Goal: Task Accomplishment & Management: Complete application form

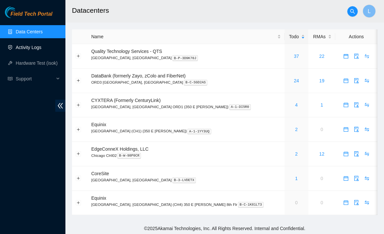
click at [38, 50] on link "Activity Logs" at bounding box center [29, 47] width 26 height 5
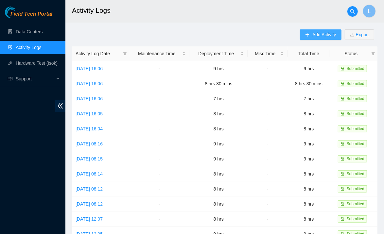
click at [322, 37] on span "Add Activity" at bounding box center [325, 34] width 24 height 7
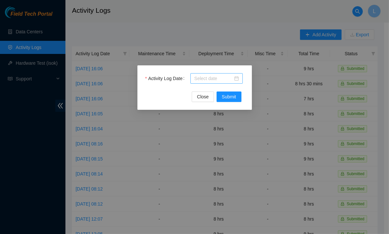
click at [218, 74] on div at bounding box center [216, 78] width 52 height 10
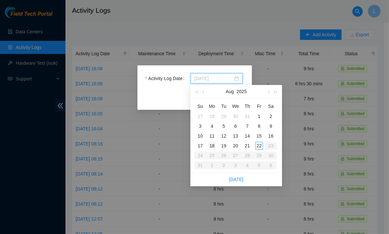
type input "[DATE]"
click at [211, 147] on div "18" at bounding box center [212, 146] width 8 height 8
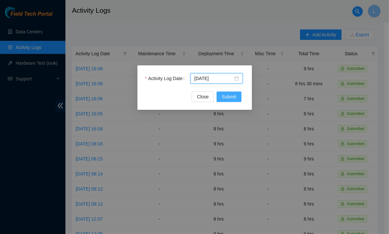
click at [227, 100] on span "Submit" at bounding box center [229, 96] width 14 height 7
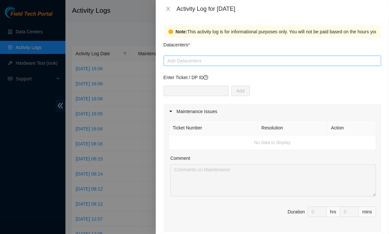
click at [194, 62] on div at bounding box center [272, 61] width 214 height 8
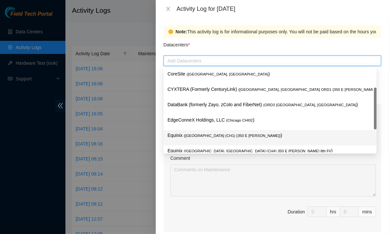
scroll to position [24, 0]
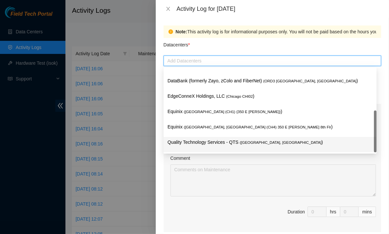
click at [194, 148] on div "Quality Technology Services - QTS ( [GEOGRAPHIC_DATA], [GEOGRAPHIC_DATA] )" at bounding box center [270, 145] width 205 height 12
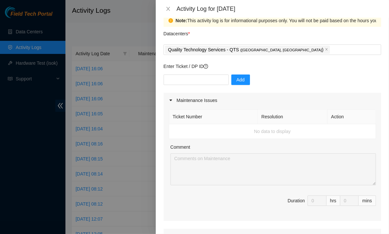
scroll to position [0, 0]
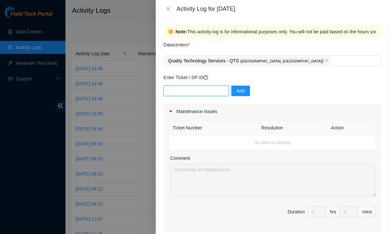
click at [205, 89] on input "text" at bounding box center [196, 91] width 65 height 10
paste input "DP79608 DP79607 DP79605 DP79604 DP77230 DP77231 DP77232 DP77234 DP77233 DP77235…"
type input "DP79608 DP79607 DP79605 DP79604 DP77230 DP77231 DP77232 DP77234 DP77233 DP77235…"
click at [237, 89] on span "Add" at bounding box center [241, 90] width 8 height 7
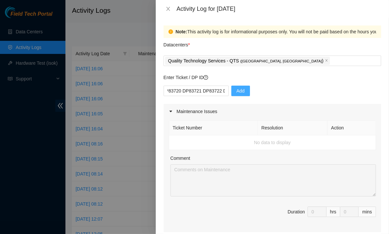
scroll to position [0, 0]
click at [200, 93] on input "text" at bounding box center [196, 91] width 65 height 10
paste input "DP79608"
type input "DP79608"
click at [242, 92] on button "Add" at bounding box center [240, 91] width 19 height 10
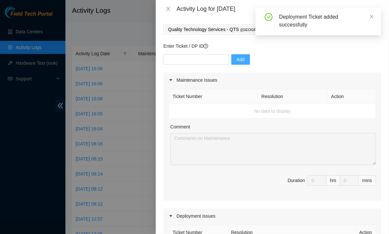
scroll to position [30, 0]
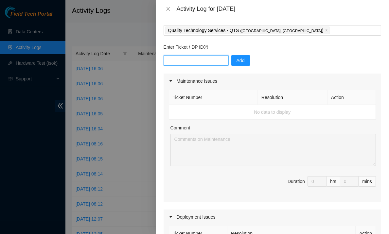
click at [208, 61] on input "text" at bounding box center [196, 60] width 65 height 10
paste input "DP79607"
type input "DP79607"
click at [237, 60] on span "Add" at bounding box center [241, 60] width 8 height 7
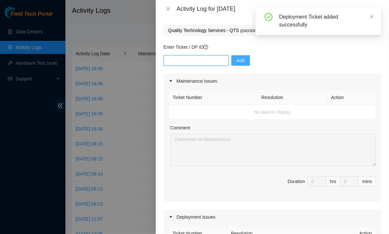
click at [204, 63] on input "text" at bounding box center [196, 60] width 65 height 10
paste input "DP79605"
type input "DP79605"
click at [240, 60] on button "Add" at bounding box center [240, 60] width 19 height 10
click at [198, 61] on input "text" at bounding box center [196, 60] width 65 height 10
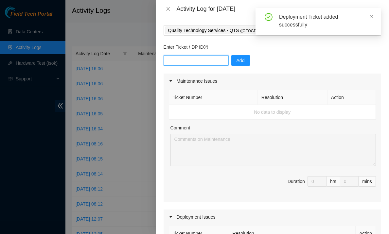
paste input "DP79604"
type input "DP79604"
click at [237, 61] on span "Add" at bounding box center [241, 60] width 8 height 7
click at [186, 61] on input "text" at bounding box center [196, 60] width 65 height 10
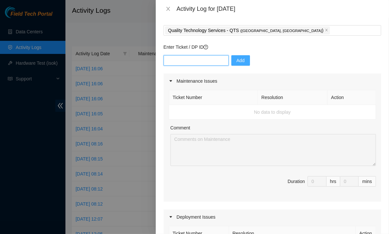
paste input "DP77230"
type input "DP77230"
click at [237, 61] on span "Add" at bounding box center [241, 60] width 8 height 7
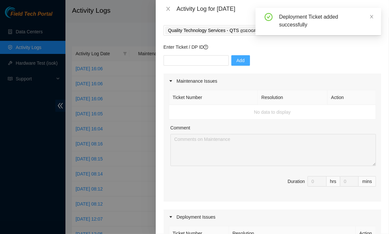
click at [265, 61] on div "Add" at bounding box center [273, 64] width 218 height 18
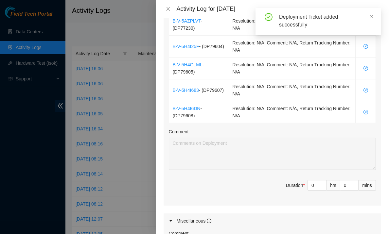
scroll to position [256, 0]
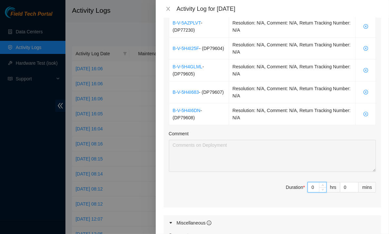
click at [311, 184] on input "0" at bounding box center [317, 188] width 18 height 10
type input "8"
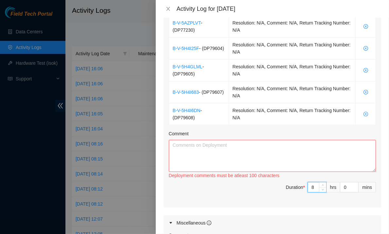
type input "8"
click at [243, 144] on textarea "Comment" at bounding box center [272, 156] width 207 height 32
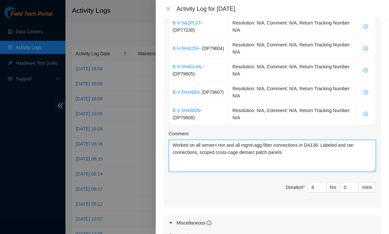
click at [215, 153] on textarea "Worked on all server<>tor and all mgmt-agg fiber connections in DA136. Labeled …" at bounding box center [272, 156] width 207 height 32
click at [325, 150] on textarea "Worked on all server<>tor and all mgmt-agg fiber connections in DA136. Labeled …" at bounding box center [272, 156] width 207 height 32
drag, startPoint x: 325, startPoint y: 150, endPoint x: 160, endPoint y: 135, distance: 165.7
click at [160, 135] on div "Note: This activity log is for informational purposes only. You will not be pai…" at bounding box center [272, 126] width 233 height 217
click at [325, 149] on textarea "Worked on all server<>tor and all mgmt-agg fiber connections in DA136. Labeled …" at bounding box center [272, 156] width 207 height 32
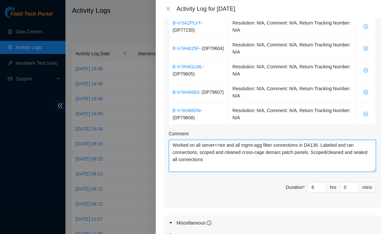
drag, startPoint x: 320, startPoint y: 154, endPoint x: 173, endPoint y: 143, distance: 148.0
click at [173, 143] on textarea "Worked on all server<>tor and all mgmt-agg fiber connections in DA136. Labeled …" at bounding box center [272, 156] width 207 height 32
drag, startPoint x: 173, startPoint y: 143, endPoint x: 212, endPoint y: 164, distance: 44.4
click at [212, 164] on textarea "Worked on all server<>tor and all mgmt-agg fiber connections in DA136. Labeled …" at bounding box center [272, 156] width 207 height 32
click at [218, 162] on textarea "Worked on all server<>tor and all mgmt-agg fiber connections in DA136. Labeled …" at bounding box center [272, 156] width 207 height 32
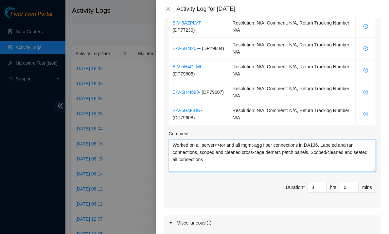
type textarea "Worked on all server<>tor and all mgmt-agg fiber connections in DA136. Labeled …"
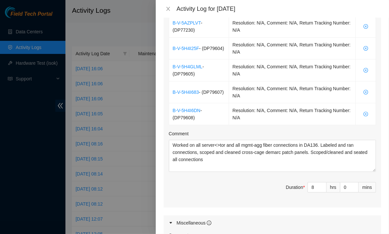
click at [220, 196] on span "Duration * 8 hrs 0 mins" at bounding box center [272, 191] width 207 height 18
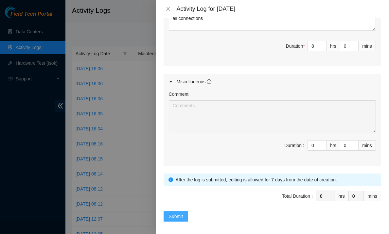
click at [177, 214] on span "Submit" at bounding box center [176, 216] width 14 height 7
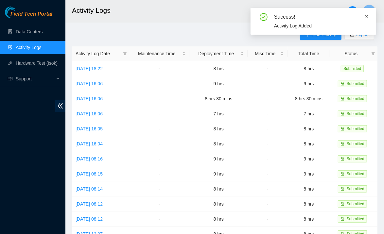
click at [369, 17] on icon "close" at bounding box center [367, 16] width 5 height 5
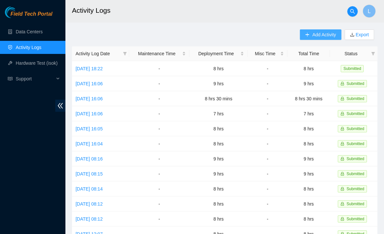
click at [312, 34] on button "Add Activity" at bounding box center [320, 34] width 41 height 10
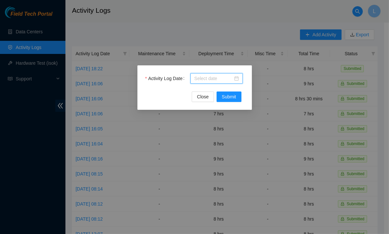
click at [212, 78] on input "Activity Log Date" at bounding box center [213, 78] width 39 height 7
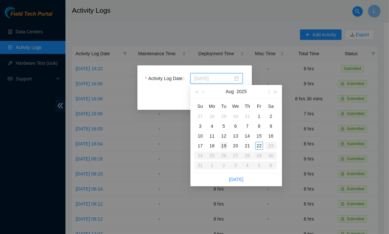
type input "[DATE]"
click at [224, 146] on div "19" at bounding box center [224, 146] width 8 height 8
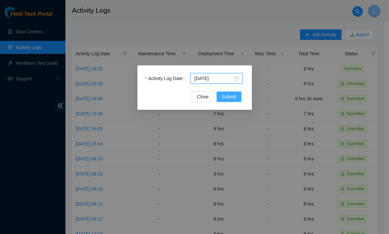
click at [229, 99] on span "Submit" at bounding box center [229, 96] width 14 height 7
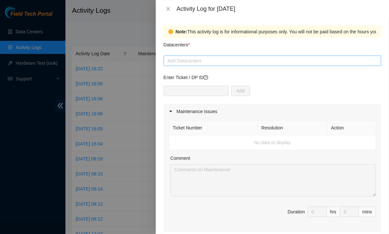
click at [199, 62] on div at bounding box center [272, 61] width 214 height 8
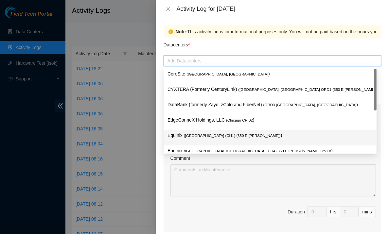
click at [185, 131] on div "Equinix ( [GEOGRAPHIC_DATA] (CH1) {350 E [PERSON_NAME]} )" at bounding box center [270, 137] width 213 height 15
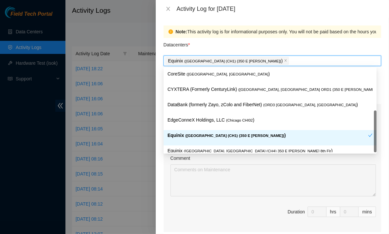
scroll to position [24, 0]
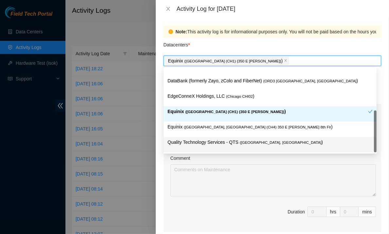
click at [184, 141] on p "Quality Technology Services - QTS ( [GEOGRAPHIC_DATA], [GEOGRAPHIC_DATA] )" at bounding box center [270, 143] width 205 height 8
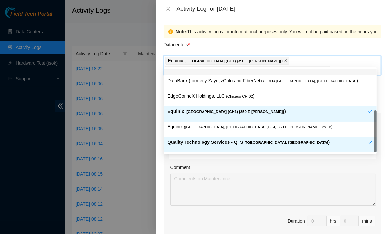
click at [284, 60] on icon "close" at bounding box center [285, 60] width 3 height 3
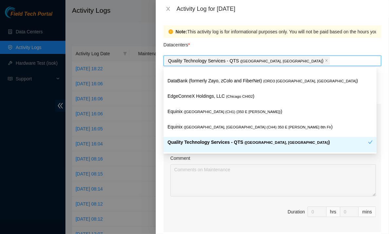
click at [324, 199] on div "Ticket Number Resolution Action No data to display Comment Duration 0 hrs 0 mins" at bounding box center [273, 175] width 218 height 113
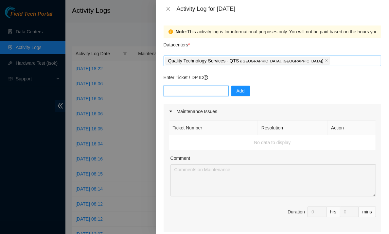
click at [202, 90] on input "text" at bounding box center [196, 91] width 65 height 10
click at [179, 96] on input "text" at bounding box center [196, 91] width 65 height 10
paste input "DP77231"
type input "DP77231"
click at [241, 91] on button "Add" at bounding box center [240, 91] width 19 height 10
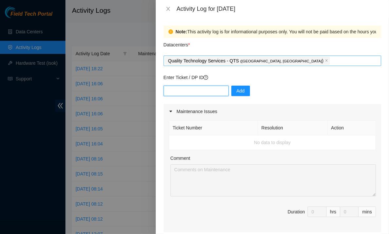
click at [202, 90] on input "text" at bounding box center [196, 91] width 65 height 10
paste input "DP77232"
type input "DP77232"
click at [243, 92] on button "Add" at bounding box center [240, 91] width 19 height 10
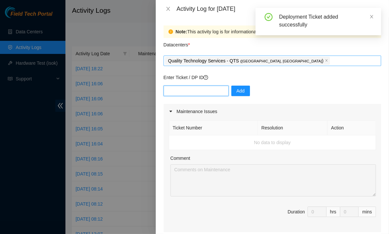
click at [208, 88] on input "text" at bounding box center [196, 91] width 65 height 10
paste input "DP77234"
type input "DP77234"
click at [237, 91] on span "Add" at bounding box center [241, 90] width 8 height 7
click at [197, 88] on input "text" at bounding box center [196, 91] width 65 height 10
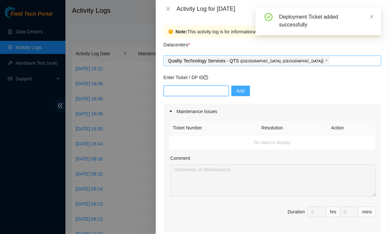
paste input "DP77234"
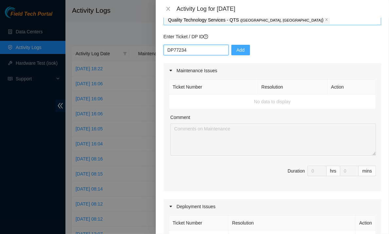
scroll to position [41, 0]
click at [200, 53] on input "DP77234" at bounding box center [196, 50] width 65 height 10
paste input "3"
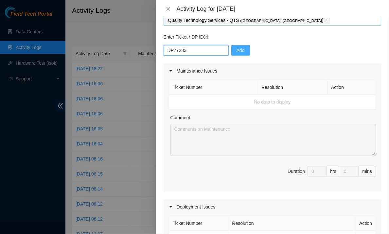
type input "DP77233"
click at [237, 52] on span "Add" at bounding box center [241, 50] width 8 height 7
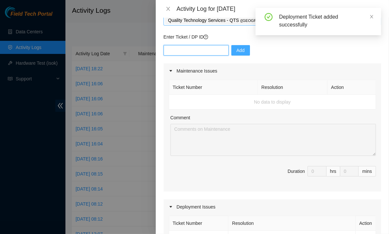
click at [196, 48] on input "text" at bounding box center [196, 50] width 65 height 10
paste input "DP77235"
type input "DP77235"
click at [237, 51] on span "Add" at bounding box center [241, 50] width 8 height 7
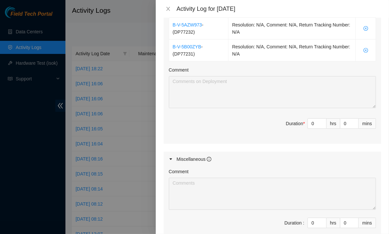
scroll to position [319, 0]
click at [310, 124] on input "0" at bounding box center [317, 124] width 18 height 10
type input "8"
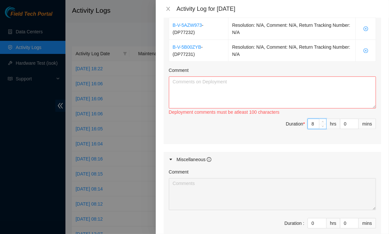
type input "8"
click at [267, 90] on textarea "Comment" at bounding box center [272, 93] width 207 height 32
paste textarea "Worked on all server<>tor and all mgmt-agg fiber connections in DA136. Labeled …"
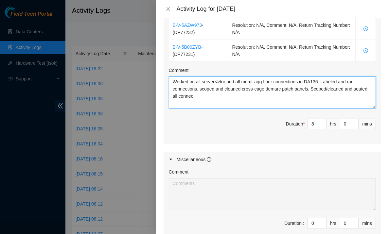
type textarea "Worked on all server<>tor and all mgmt-agg fiber connections in DA136. Labeled …"
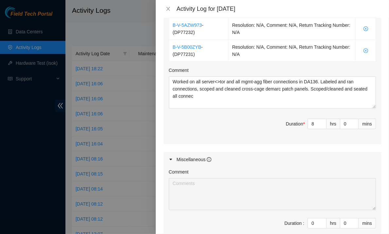
drag, startPoint x: 201, startPoint y: 163, endPoint x: 175, endPoint y: 129, distance: 42.7
click at [175, 129] on span "Duration * 8 hrs 0 mins" at bounding box center [272, 128] width 207 height 18
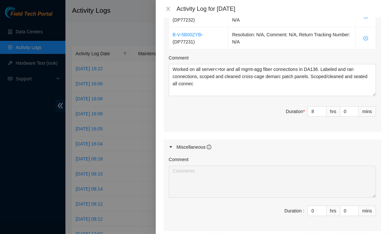
scroll to position [333, 0]
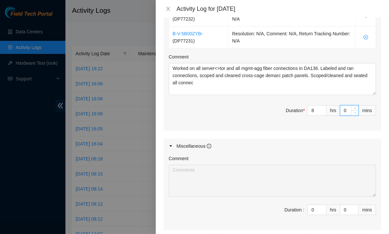
click at [340, 111] on input "0" at bounding box center [349, 111] width 18 height 10
type input "30"
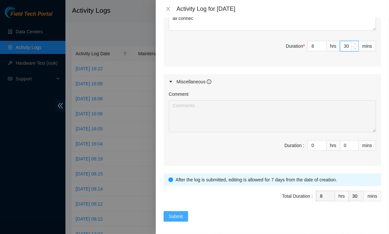
type input "30"
click at [176, 217] on button "Submit" at bounding box center [176, 216] width 25 height 10
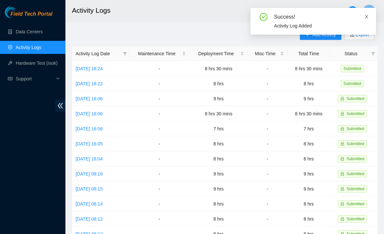
click at [366, 18] on icon "close" at bounding box center [366, 16] width 3 height 3
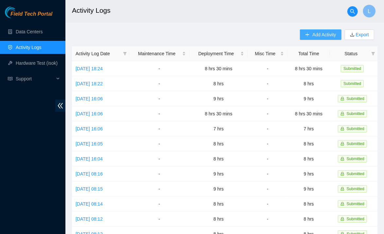
click at [327, 37] on span "Add Activity" at bounding box center [325, 34] width 24 height 7
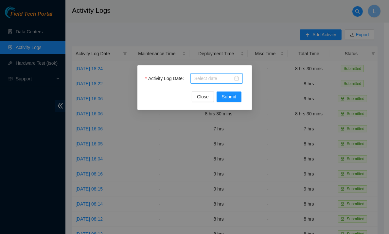
click at [217, 78] on input "Activity Log Date" at bounding box center [213, 78] width 39 height 7
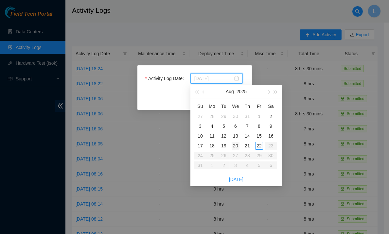
type input "[DATE]"
click at [234, 147] on div "20" at bounding box center [236, 146] width 8 height 8
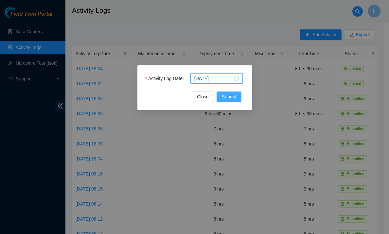
click at [229, 97] on span "Submit" at bounding box center [229, 96] width 14 height 7
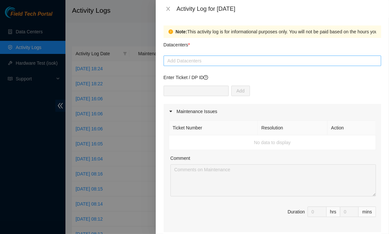
click at [224, 60] on div at bounding box center [272, 61] width 214 height 8
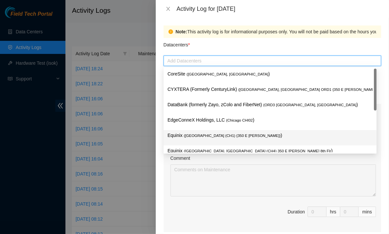
scroll to position [24, 0]
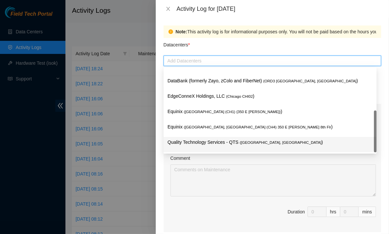
click at [188, 145] on p "Quality Technology Services - QTS ( [GEOGRAPHIC_DATA], [GEOGRAPHIC_DATA] )" at bounding box center [270, 143] width 205 height 8
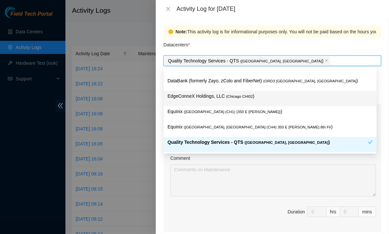
click at [202, 43] on div "Datacenters *" at bounding box center [273, 47] width 218 height 18
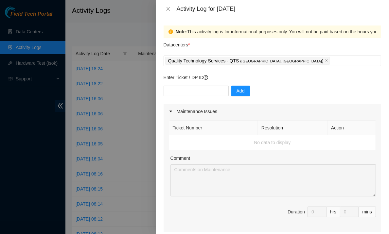
click at [190, 96] on div "Add" at bounding box center [273, 95] width 218 height 18
click at [196, 90] on input "text" at bounding box center [196, 91] width 65 height 10
paste input "DP79610"
type input "DP79610"
click at [237, 93] on span "Add" at bounding box center [241, 90] width 8 height 7
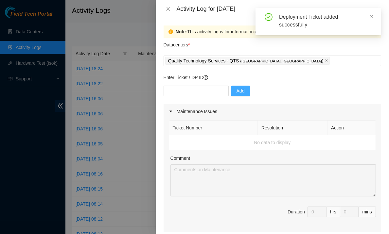
click at [203, 85] on div "Enter Ticket / DP ID Add" at bounding box center [273, 89] width 218 height 30
click at [213, 93] on input "text" at bounding box center [196, 91] width 65 height 10
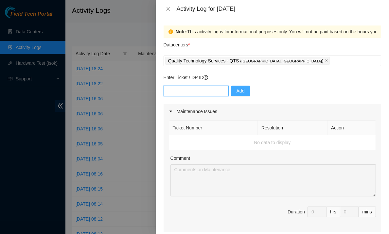
paste input "DP79609"
type input "DP79609"
click at [237, 90] on span "Add" at bounding box center [241, 90] width 8 height 7
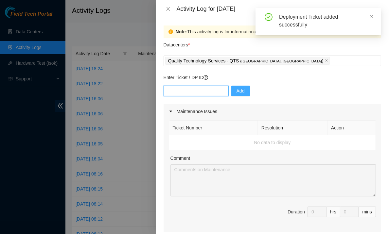
click at [207, 92] on input "text" at bounding box center [196, 91] width 65 height 10
paste input "DP79611"
type input "DP79611"
click at [238, 93] on span "Add" at bounding box center [241, 90] width 8 height 7
click at [210, 92] on input "text" at bounding box center [196, 91] width 65 height 10
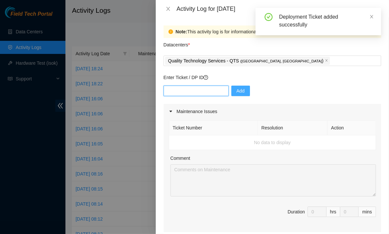
paste input "DP79612"
type input "DP79612"
click at [239, 93] on span "Add" at bounding box center [241, 90] width 8 height 7
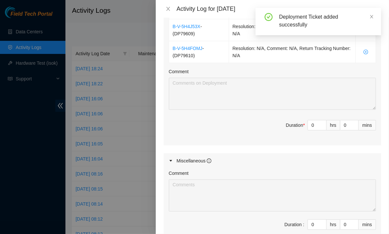
scroll to position [279, 0]
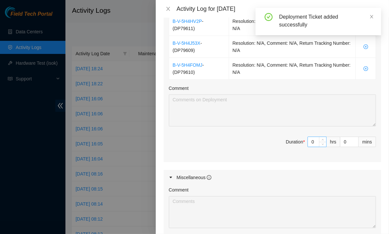
click at [311, 139] on input "0" at bounding box center [317, 142] width 18 height 10
type input "8"
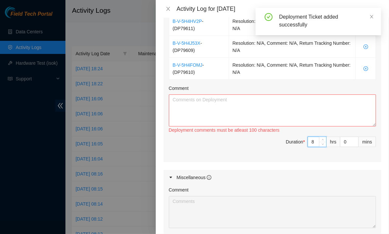
type input "8"
click at [303, 119] on textarea "Comment" at bounding box center [272, 111] width 207 height 32
paste textarea "DP79612"
type textarea "DP79612"
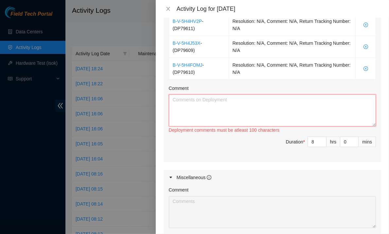
paste textarea "Worked on all server<>tor and all mgmt-agg fiber connections in DA136. Labeled …"
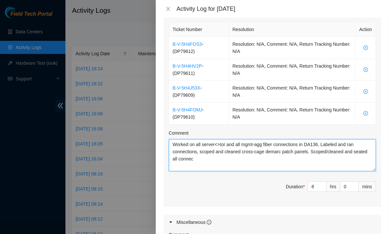
scroll to position [234, 0]
type textarea "Worked on all server<>tor and all mgmt-agg fiber connections in DA136. Labeled …"
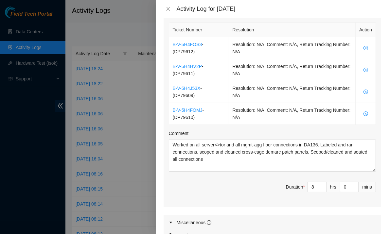
click at [199, 189] on span "Duration * 8 hrs 0 mins" at bounding box center [272, 191] width 207 height 18
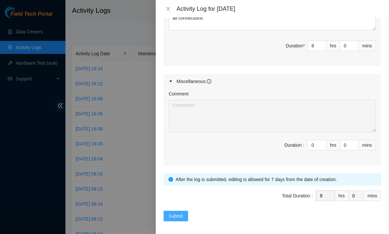
click at [177, 216] on span "Submit" at bounding box center [176, 216] width 14 height 7
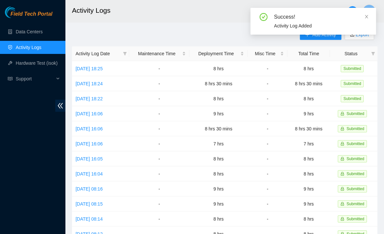
click at [369, 18] on div "Success! Activity Log Added" at bounding box center [314, 21] width 126 height 27
click at [367, 17] on icon "close" at bounding box center [366, 16] width 3 height 3
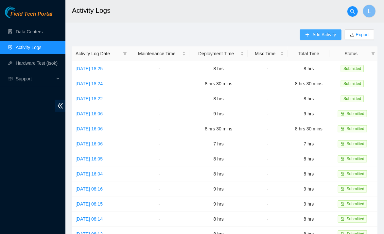
click at [321, 37] on span "Add Activity" at bounding box center [325, 34] width 24 height 7
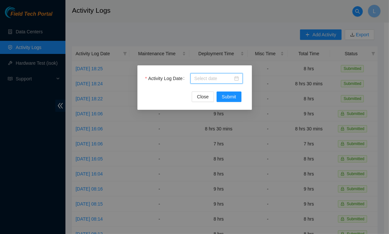
click at [206, 81] on input "Activity Log Date" at bounding box center [213, 78] width 39 height 7
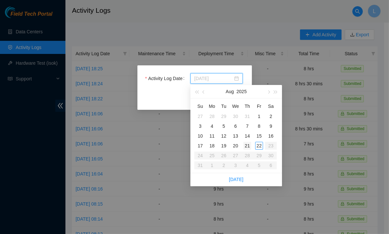
type input "[DATE]"
click at [247, 152] on table "Su Mo Tu We Th Fr Sa 27 28 29 30 31 1 2 3 4 5 6 7 8 9 10 11 12 13 14 15 16 17 1…" at bounding box center [235, 135] width 82 height 69
type input "[DATE]"
click at [246, 145] on div "21" at bounding box center [247, 146] width 8 height 8
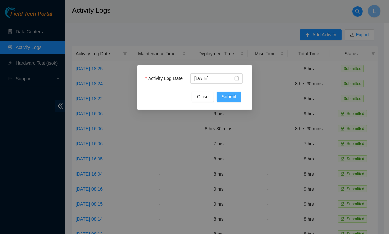
click at [229, 95] on span "Submit" at bounding box center [229, 96] width 14 height 7
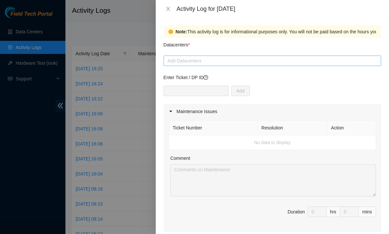
click at [235, 62] on div at bounding box center [272, 61] width 214 height 8
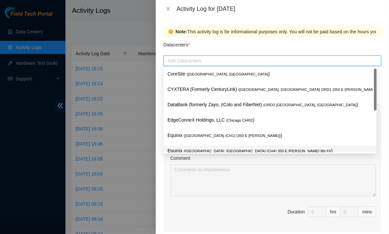
scroll to position [24, 0]
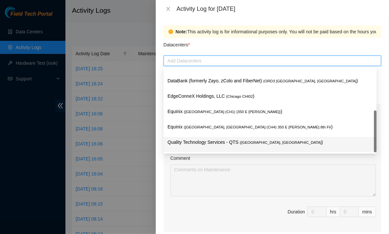
drag, startPoint x: 190, startPoint y: 144, endPoint x: 196, endPoint y: 144, distance: 6.6
click at [196, 144] on p "Quality Technology Services - QTS ( [GEOGRAPHIC_DATA], [GEOGRAPHIC_DATA] )" at bounding box center [270, 143] width 205 height 8
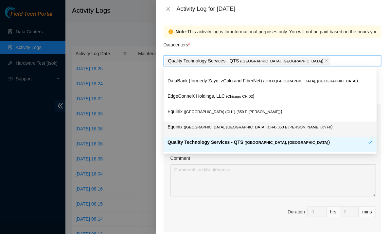
click at [354, 47] on div "Datacenters *" at bounding box center [273, 47] width 218 height 18
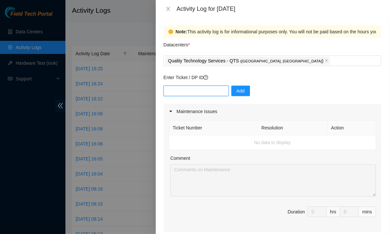
click at [206, 92] on input "text" at bounding box center [196, 91] width 65 height 10
paste input "DP79613"
type input "DP79613"
click at [237, 91] on span "Add" at bounding box center [241, 90] width 8 height 7
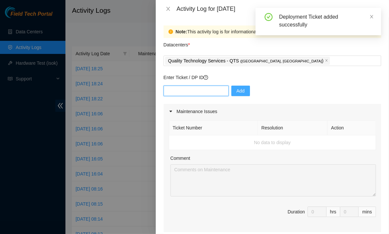
click at [217, 95] on input "text" at bounding box center [196, 91] width 65 height 10
paste input "DP79616"
type input "DP79616"
click at [237, 92] on span "Add" at bounding box center [241, 90] width 8 height 7
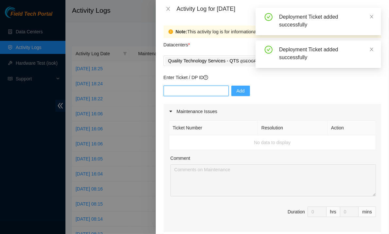
click at [205, 90] on input "text" at bounding box center [196, 91] width 65 height 10
paste input "DP79617"
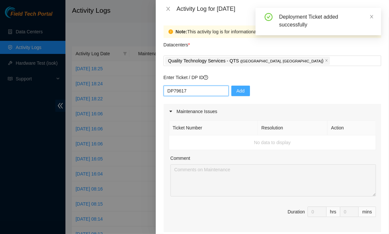
type input "DP79617"
click at [237, 91] on span "Add" at bounding box center [241, 90] width 8 height 7
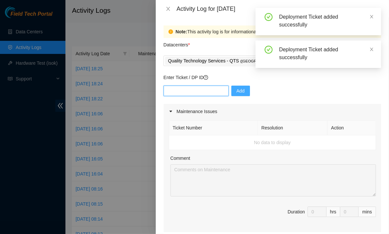
click at [209, 93] on input "text" at bounding box center [196, 91] width 65 height 10
paste input "DP79618"
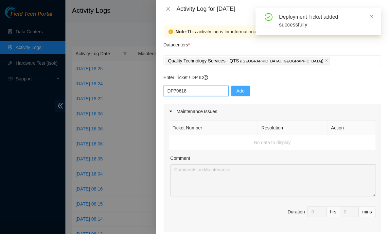
type input "DP79618"
click at [237, 91] on span "Add" at bounding box center [241, 90] width 8 height 7
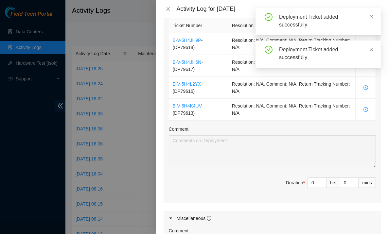
scroll to position [239, 0]
click at [309, 183] on input "0" at bounding box center [317, 183] width 18 height 10
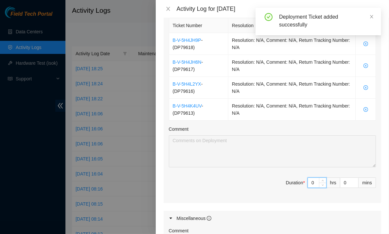
type input "8"
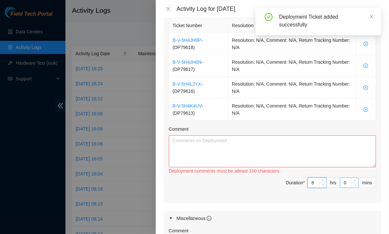
type input "8"
click at [340, 181] on input "0" at bounding box center [349, 183] width 18 height 10
type input "30"
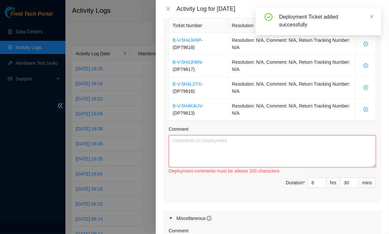
click at [312, 157] on textarea "Comment" at bounding box center [272, 151] width 207 height 32
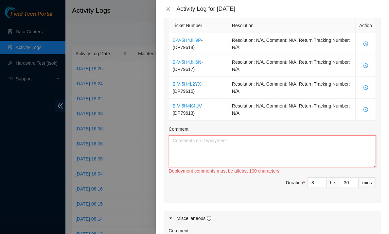
paste textarea "Worked on all server<>tor and all mgmt-agg fiber connections in DA136. Labeled …"
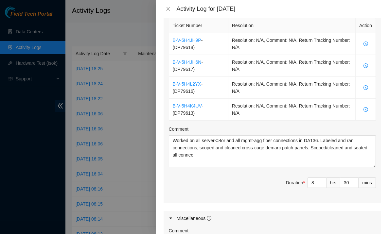
click at [169, 193] on span "Duration * 8 hrs 30 mins" at bounding box center [272, 187] width 207 height 18
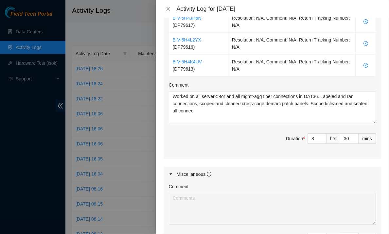
scroll to position [284, 0]
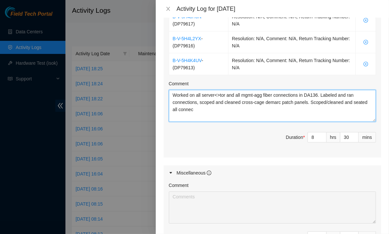
click at [206, 108] on textarea "Worked on all server<>tor and all mgmt-agg fiber connections in DA136. Labeled …" at bounding box center [272, 106] width 207 height 32
type textarea "Worked on all server<>tor and all mgmt-agg fiber connections in DA136. Labeled …"
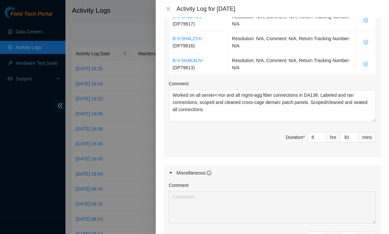
click at [162, 158] on div "Note: This activity log is for informational purposes only. You will not be pai…" at bounding box center [272, 126] width 233 height 217
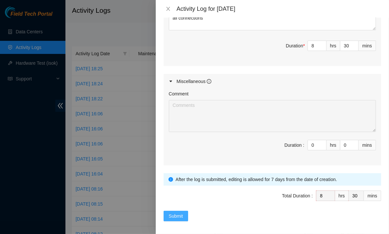
click at [177, 213] on span "Submit" at bounding box center [176, 216] width 14 height 7
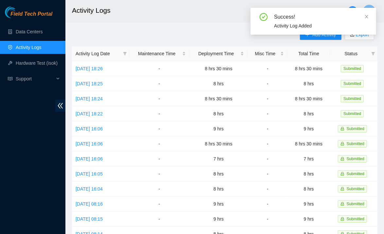
click at [369, 22] on div "Success! Activity Log Added" at bounding box center [314, 21] width 126 height 27
click at [366, 19] on icon "close" at bounding box center [367, 16] width 5 height 5
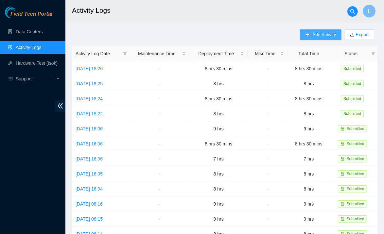
click at [316, 34] on span "Add Activity" at bounding box center [325, 34] width 24 height 7
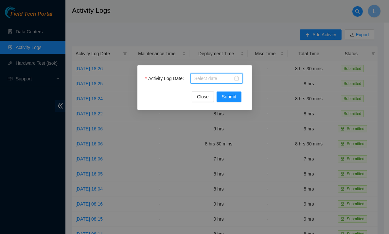
click at [215, 79] on input "Activity Log Date" at bounding box center [213, 78] width 39 height 7
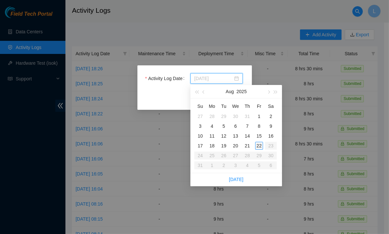
type input "[DATE]"
click at [259, 144] on div "22" at bounding box center [259, 146] width 8 height 8
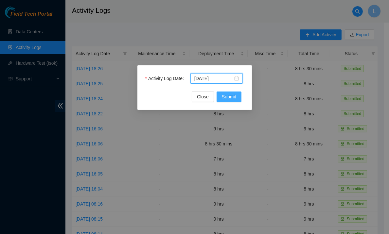
click at [237, 96] on button "Submit" at bounding box center [229, 97] width 25 height 10
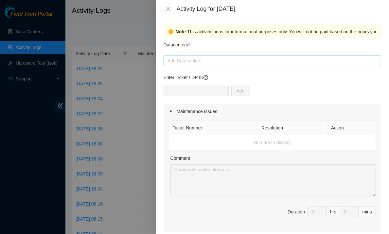
click at [300, 61] on div at bounding box center [272, 61] width 214 height 8
type input "q"
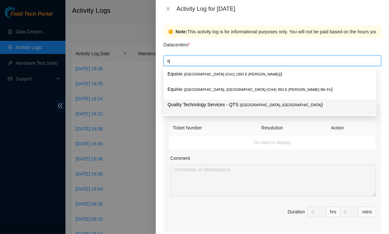
click at [216, 103] on p "Quality Technology Services - QTS ( [GEOGRAPHIC_DATA], [GEOGRAPHIC_DATA] )" at bounding box center [270, 105] width 205 height 8
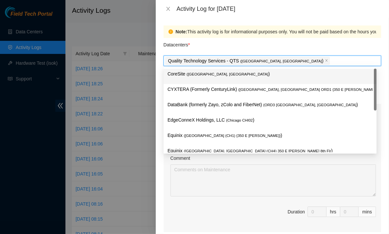
click at [315, 47] on div "Datacenters *" at bounding box center [273, 47] width 218 height 18
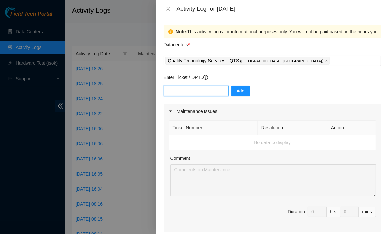
click at [211, 88] on input "text" at bounding box center [196, 91] width 65 height 10
paste input "DP83719"
type input "DP83719"
click at [237, 93] on span "Add" at bounding box center [241, 90] width 8 height 7
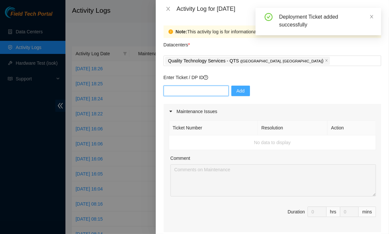
click at [204, 92] on input "text" at bounding box center [196, 91] width 65 height 10
paste input "DP83720"
type input "DP83720"
click at [237, 87] on span "Add" at bounding box center [241, 90] width 8 height 7
click at [200, 90] on input "text" at bounding box center [196, 91] width 65 height 10
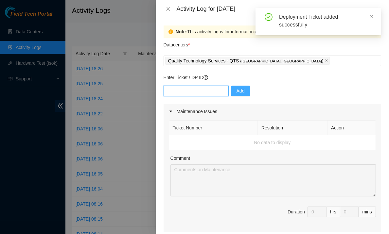
paste input "DP83721"
type input "DP83721"
click at [237, 93] on span "Add" at bounding box center [241, 90] width 8 height 7
click at [204, 88] on input "text" at bounding box center [196, 91] width 65 height 10
paste input "DP83722"
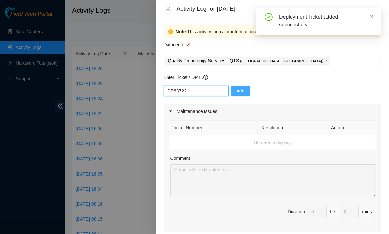
type input "DP83722"
click at [237, 90] on span "Add" at bounding box center [241, 90] width 8 height 7
click at [205, 85] on div "Enter Ticket / DP ID Add" at bounding box center [273, 89] width 218 height 30
click at [202, 91] on input "text" at bounding box center [196, 91] width 65 height 10
paste input "DP83723"
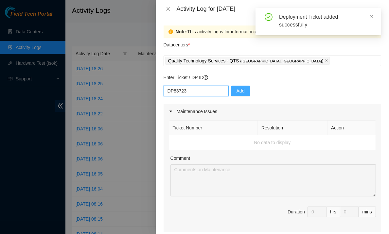
type input "DP83723"
click at [237, 92] on span "Add" at bounding box center [241, 90] width 8 height 7
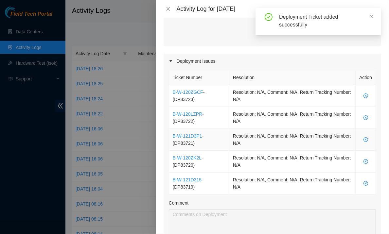
scroll to position [311, 0]
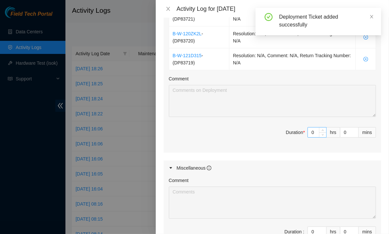
click at [309, 131] on input "0" at bounding box center [317, 133] width 18 height 10
type input "9"
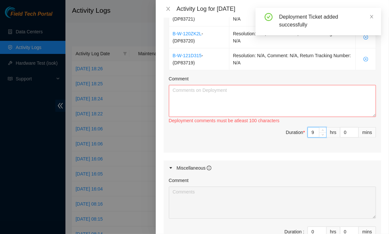
type input "9"
click at [270, 94] on textarea "Comment" at bounding box center [272, 101] width 207 height 32
click at [247, 99] on textarea "Comment" at bounding box center [272, 101] width 207 height 32
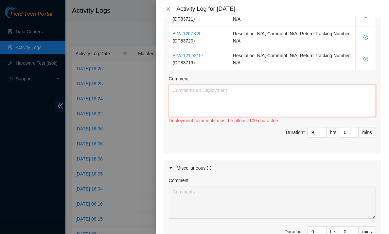
paste textarea "DP83723"
type textarea "DP83723"
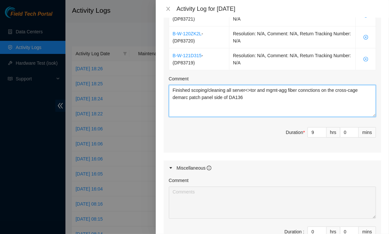
click at [310, 87] on textarea "Finished scoping/cleaning all server<>tor and mgmt-agg fiber connctions on the …" at bounding box center [272, 101] width 207 height 32
click at [278, 94] on textarea "Finished scoping/cleaning all server<>tor and mgmt-agg fiber connections on the…" at bounding box center [272, 101] width 207 height 32
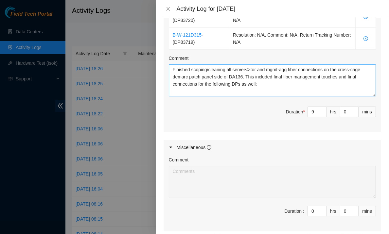
scroll to position [331, 0]
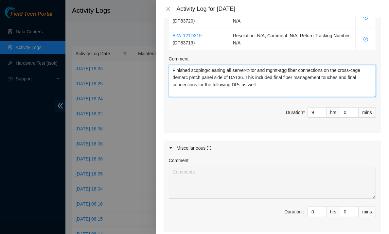
click at [252, 89] on textarea "Finished scoping/cleaning all server<>tor and mgmt-agg fiber connections on the…" at bounding box center [272, 81] width 207 height 32
paste textarea "DP79608 DP79607 DP79605 DP79604 DP77230 DP77231 DP77232 DP77234 DP77233 DP77235…"
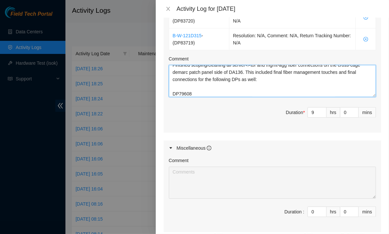
scroll to position [144, 0]
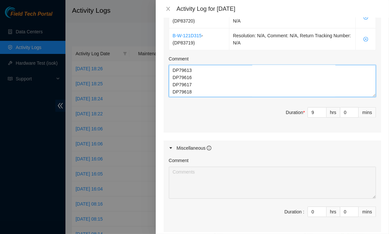
type textarea "Finished scoping/cleaning all server<>tor and mgmt-agg fiber connections on the…"
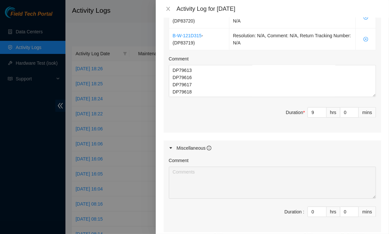
click at [237, 116] on span "Duration * 9 hrs 0 mins" at bounding box center [272, 116] width 207 height 18
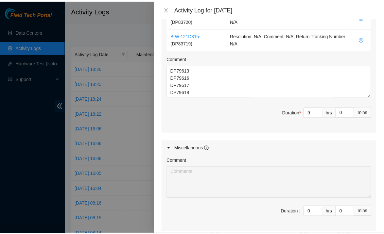
scroll to position [397, 0]
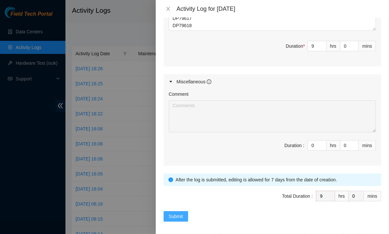
click at [178, 214] on span "Submit" at bounding box center [176, 216] width 14 height 7
